Goal: Find specific page/section: Find specific page/section

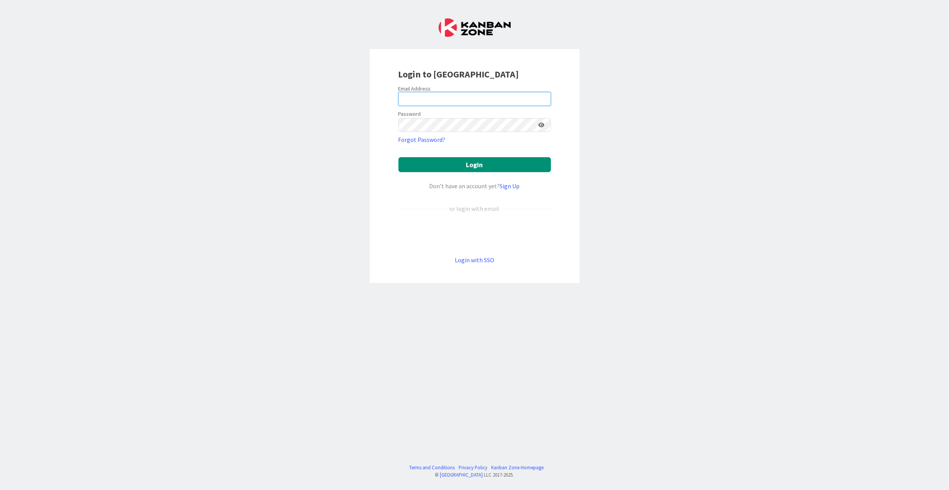
type input "[EMAIL_ADDRESS][DOMAIN_NAME]"
click at [435, 169] on button "Login" at bounding box center [474, 164] width 152 height 15
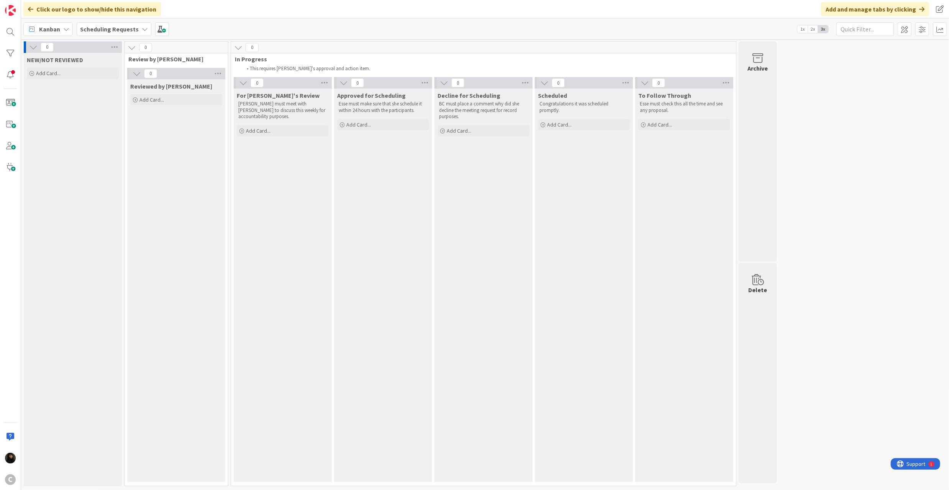
click at [121, 23] on div "Scheduling Requests" at bounding box center [114, 29] width 75 height 14
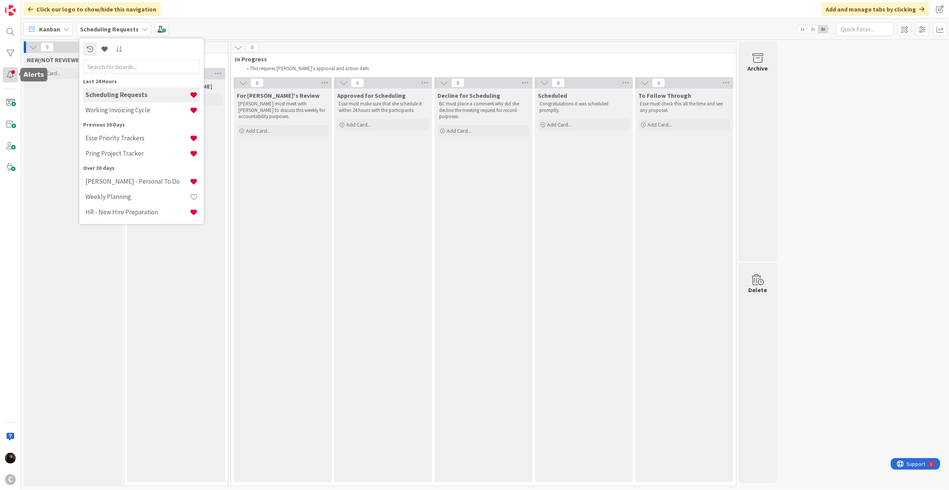
click at [13, 73] on div at bounding box center [10, 74] width 15 height 15
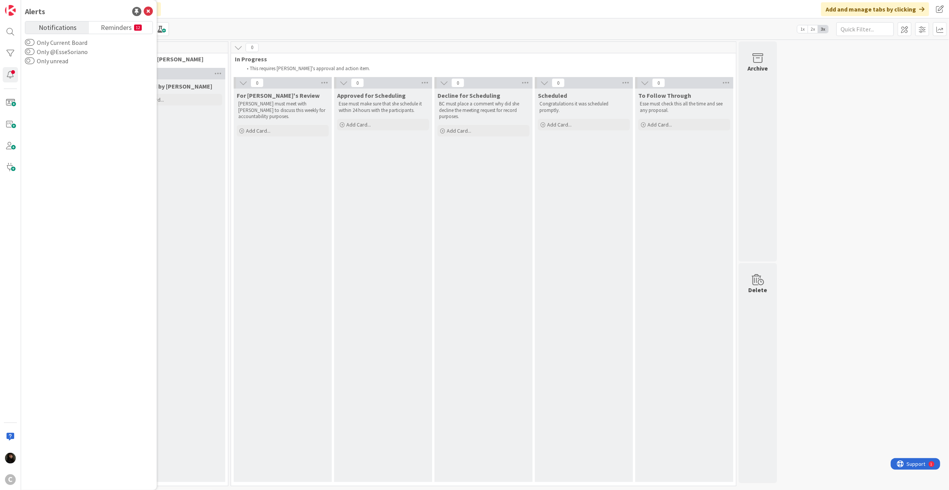
click at [184, 152] on div "Reviewed by [PERSON_NAME] Add Card..." at bounding box center [176, 280] width 98 height 402
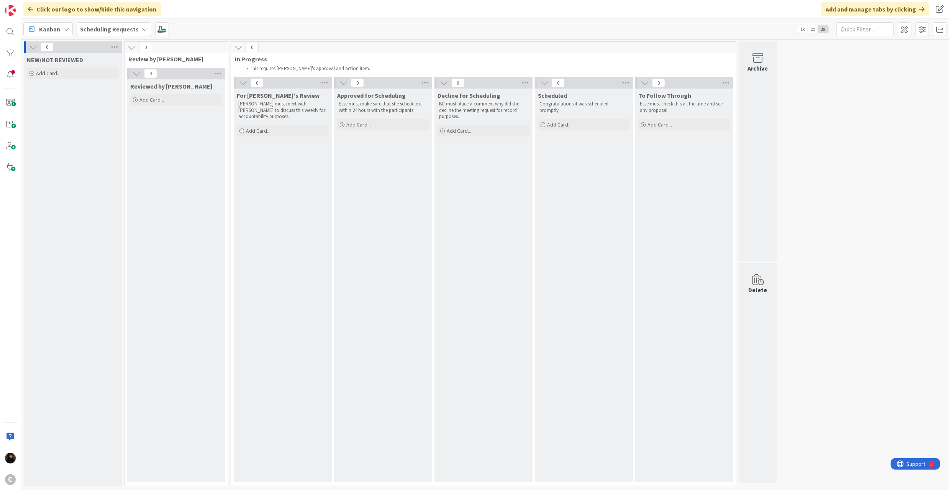
click at [129, 30] on b "Scheduling Requests" at bounding box center [109, 29] width 59 height 8
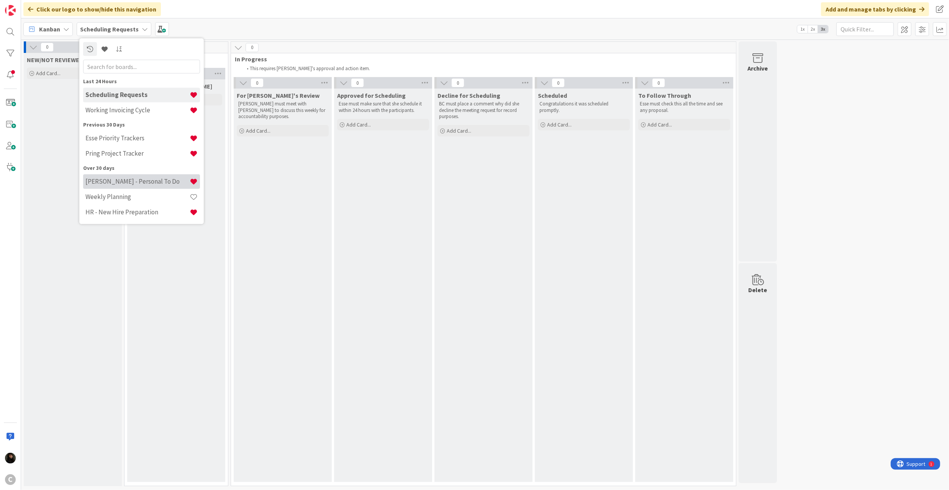
click at [135, 180] on h4 "[PERSON_NAME] - Personal To Do" at bounding box center [137, 181] width 104 height 8
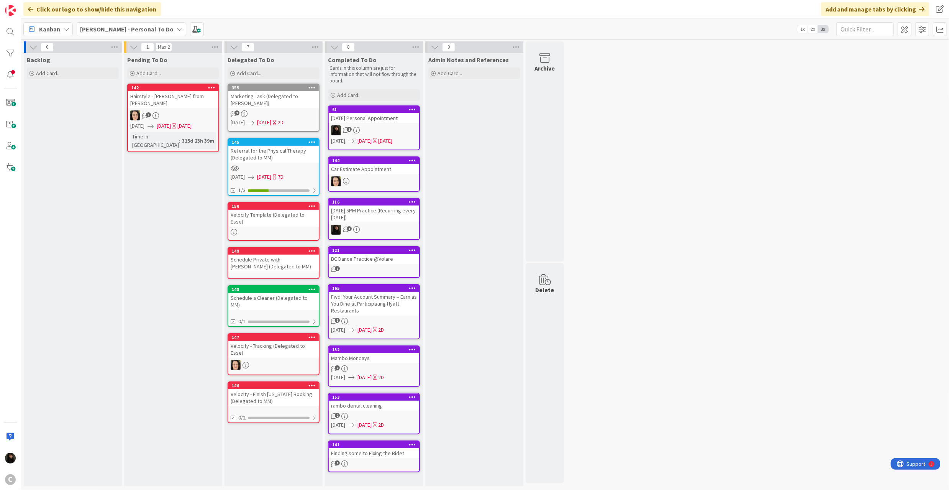
click at [139, 30] on b "[PERSON_NAME] - Personal To Do" at bounding box center [126, 29] width 93 height 8
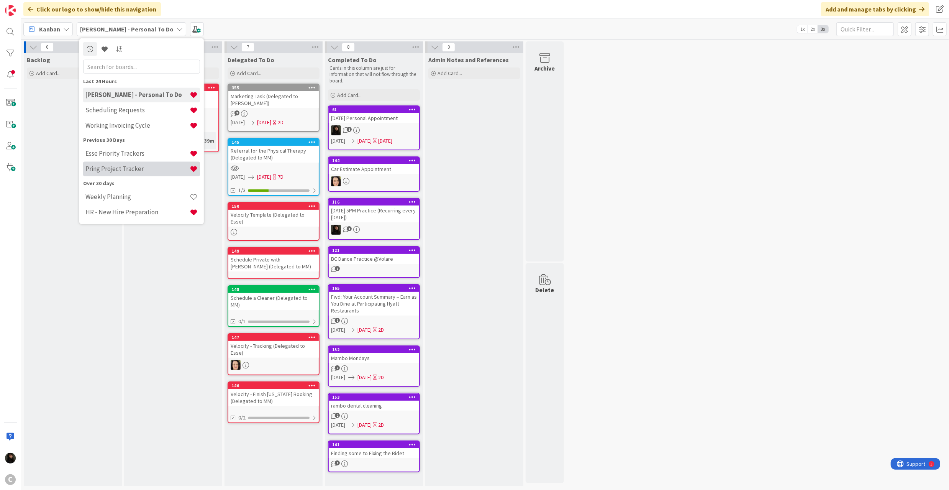
click at [132, 166] on h4 "Pring Project Tracker" at bounding box center [137, 169] width 104 height 8
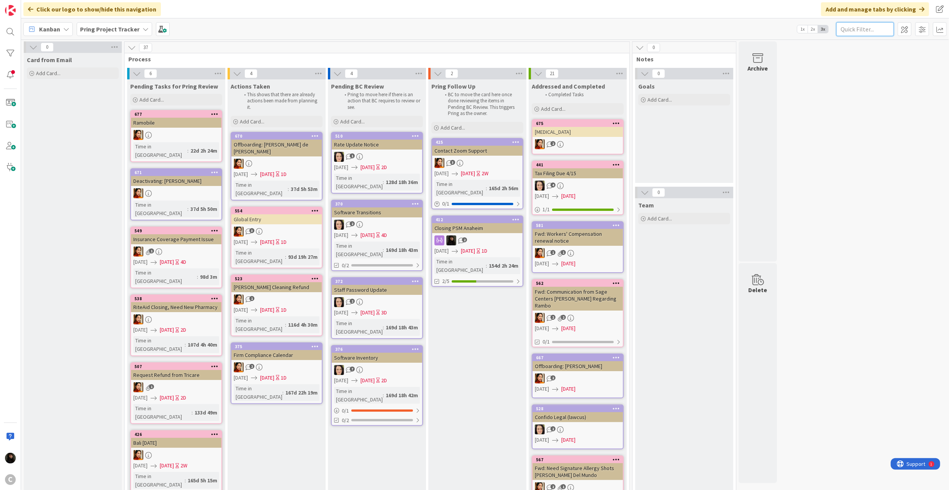
click at [711, 34] on input "text" at bounding box center [864, 29] width 57 height 14
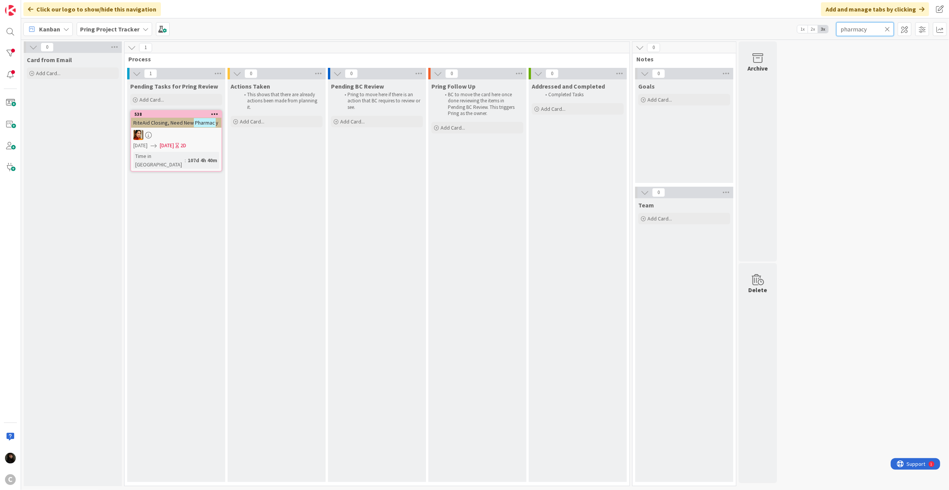
type input "pharmacy"
click at [178, 133] on div at bounding box center [176, 135] width 90 height 10
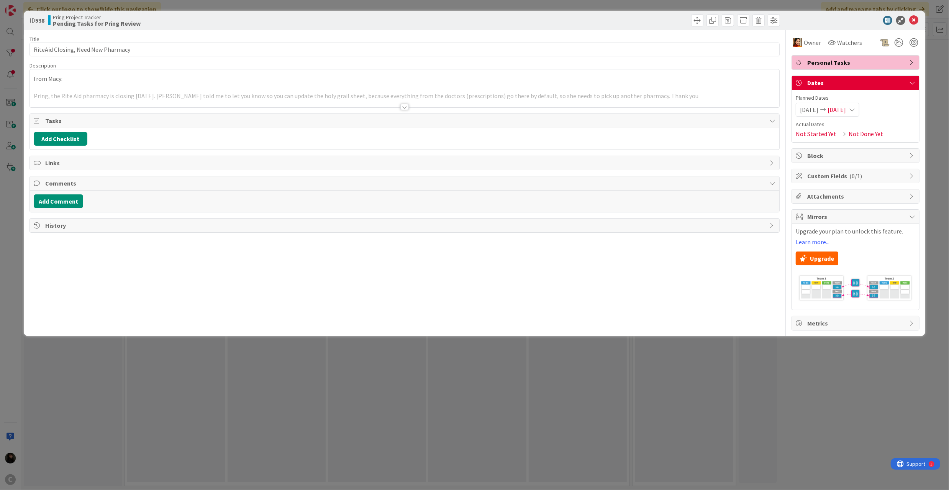
click at [153, 95] on div at bounding box center [404, 98] width 749 height 20
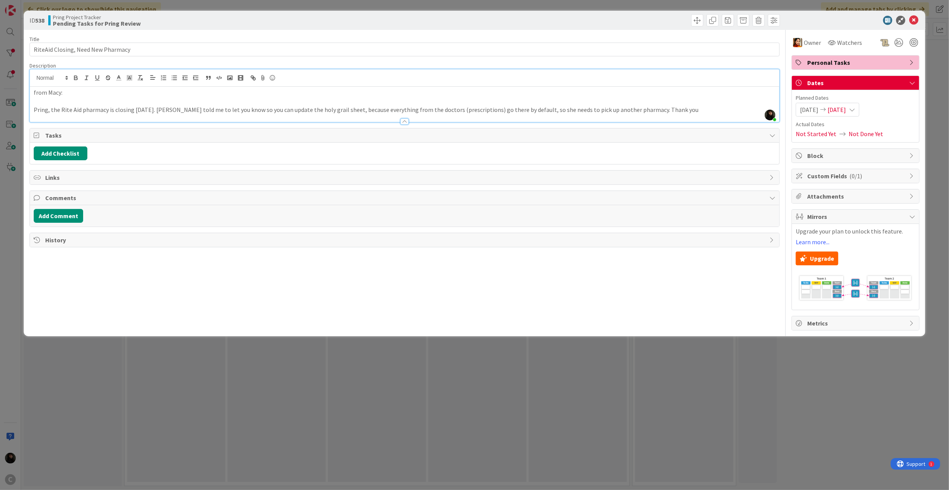
click at [278, 102] on p at bounding box center [405, 101] width 742 height 9
click at [522, 107] on p "Pring, the Rite Aid pharmacy is closing [DATE]. [PERSON_NAME] told me to let yo…" at bounding box center [405, 109] width 742 height 9
click at [711, 23] on icon at bounding box center [913, 20] width 9 height 9
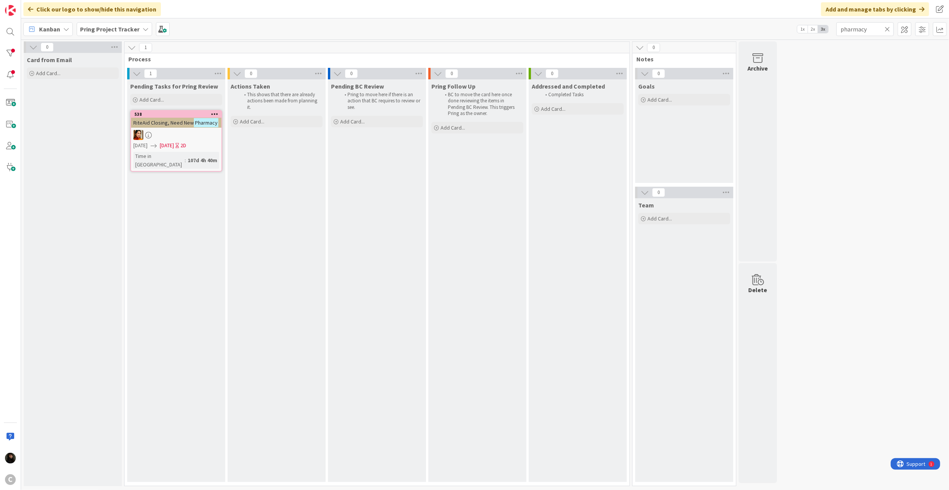
click at [117, 28] on b "Pring Project Tracker" at bounding box center [109, 29] width 59 height 8
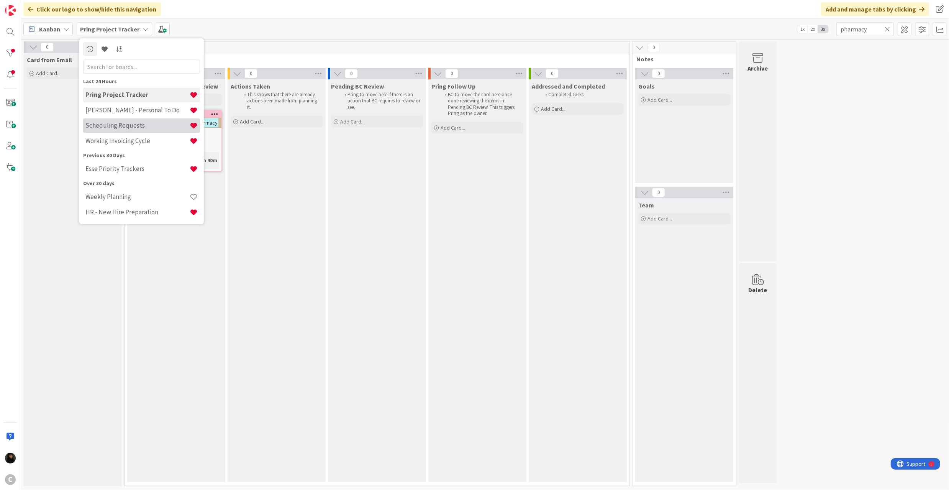
click at [129, 126] on h4 "Scheduling Requests" at bounding box center [137, 125] width 104 height 8
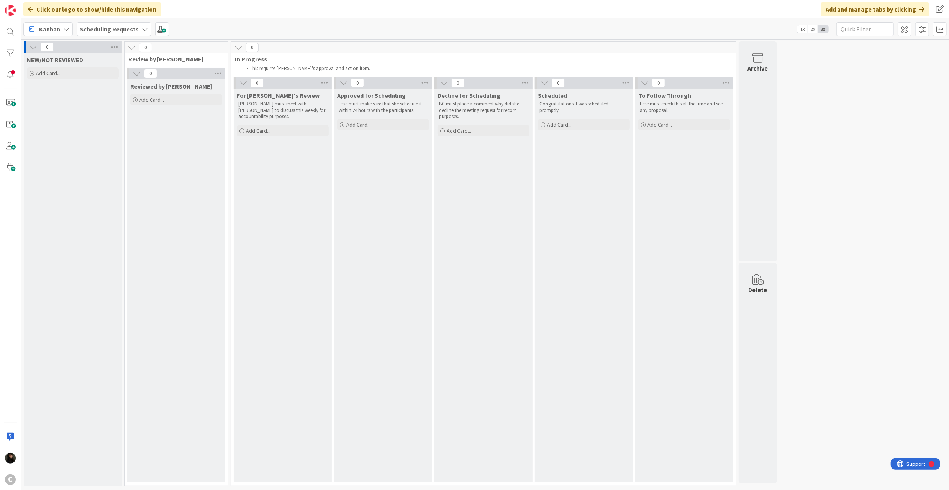
click at [76, 131] on div "NEW/NOT REVIEWED Add Card..." at bounding box center [73, 269] width 98 height 433
